Goal: Task Accomplishment & Management: Use online tool/utility

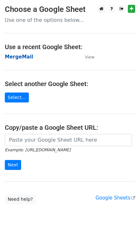
click at [19, 56] on strong "MergeMail" at bounding box center [19, 57] width 29 height 6
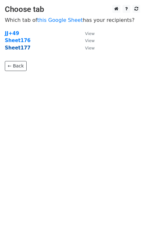
click at [16, 49] on strong "Sheet177" at bounding box center [18, 48] width 26 height 6
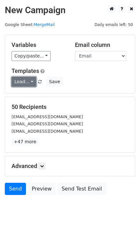
click at [27, 85] on link "Load..." at bounding box center [24, 82] width 25 height 10
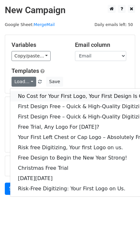
click at [68, 97] on link "No Cost for Your First Logo, Your First Design Is On Us!" at bounding box center [87, 96] width 154 height 10
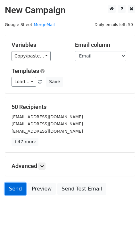
click at [13, 190] on link "Send" at bounding box center [15, 189] width 21 height 12
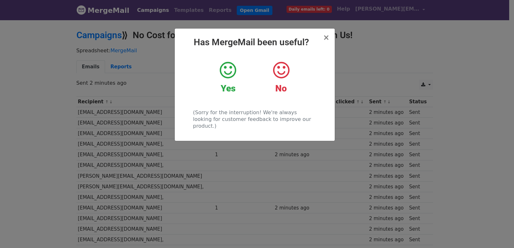
click at [264, 219] on div "× Has MergeMail been useful? Yes No (Sorry for the interruption! We're always l…" at bounding box center [257, 133] width 514 height 229
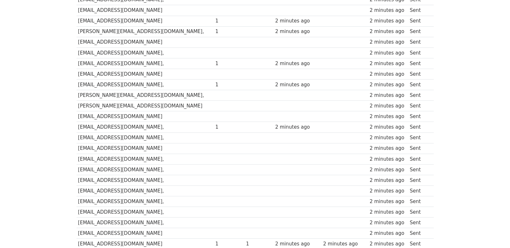
scroll to position [447, 0]
